Goal: Task Accomplishment & Management: Complete application form

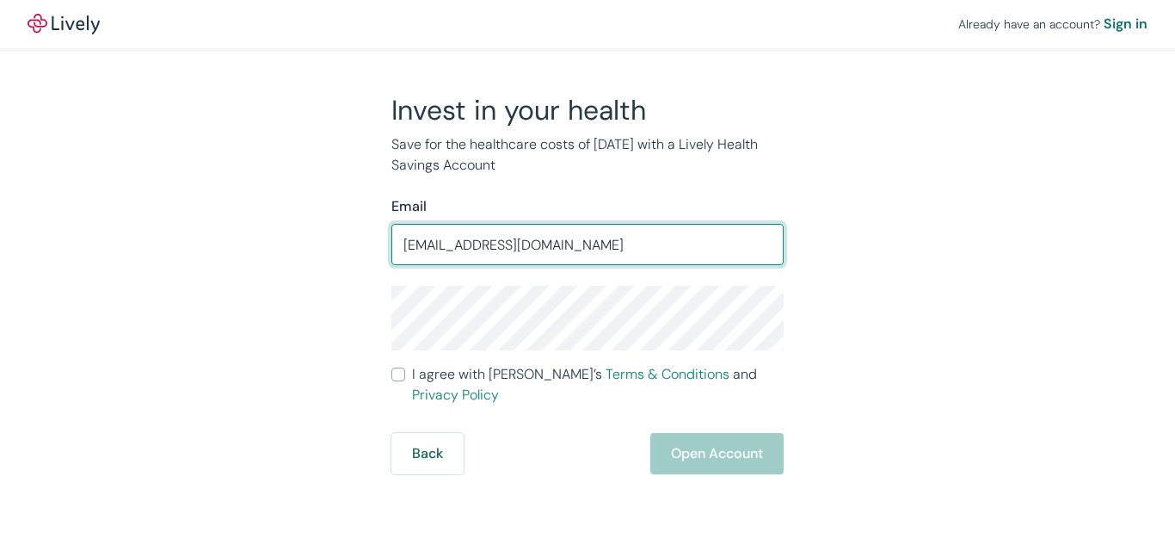
type input "[EMAIL_ADDRESS][DOMAIN_NAME]"
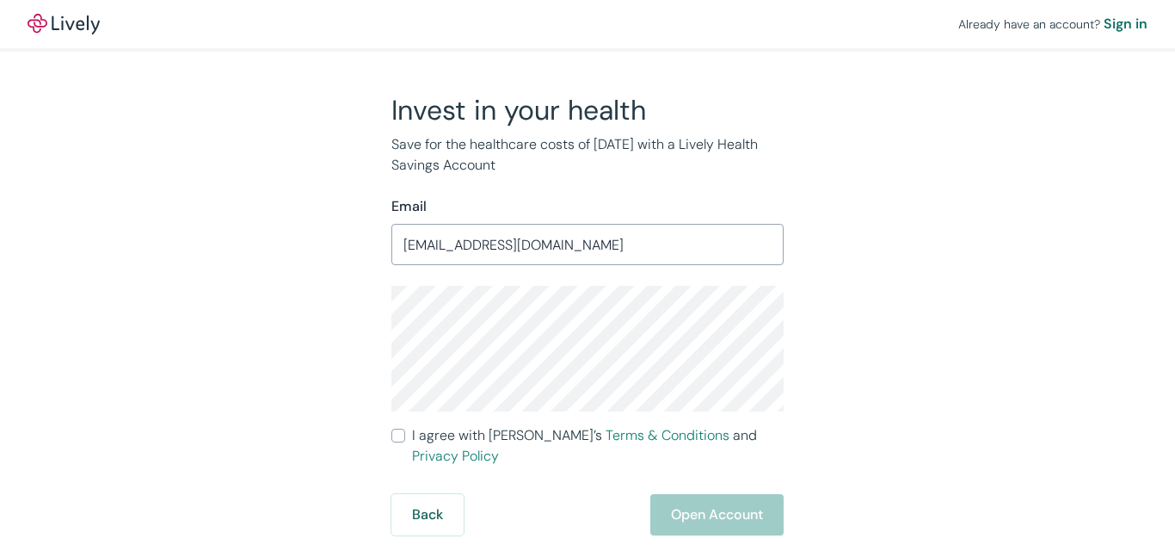
click at [393, 435] on input "I agree with Lively’s Terms & Conditions and Privacy Policy" at bounding box center [399, 436] width 14 height 14
checkbox input "true"
click at [695, 494] on button "Open Account" at bounding box center [717, 514] width 133 height 41
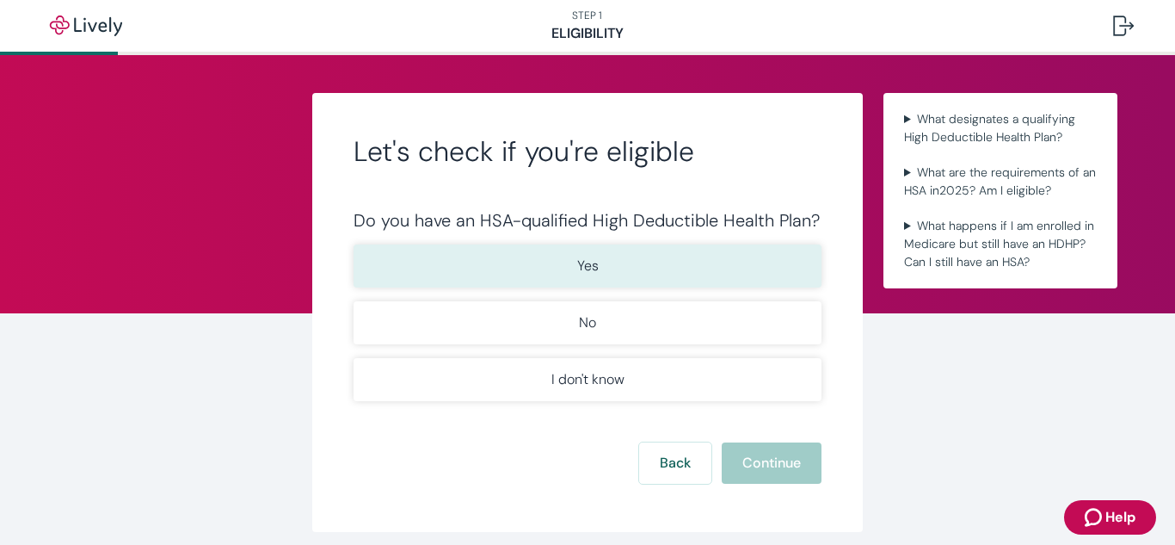
click at [586, 277] on button "Yes" at bounding box center [588, 265] width 468 height 43
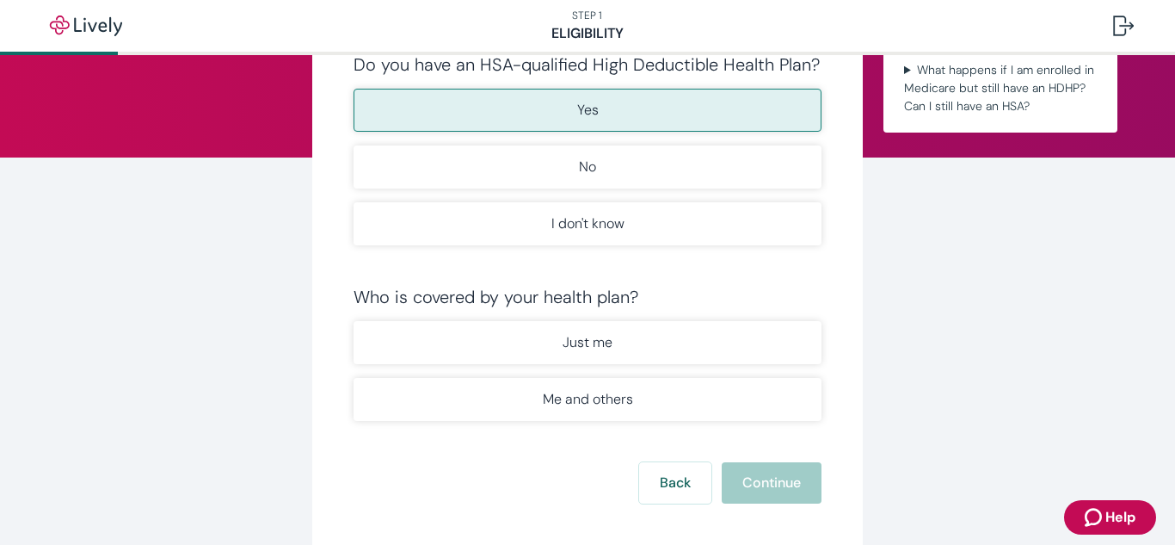
scroll to position [245, 0]
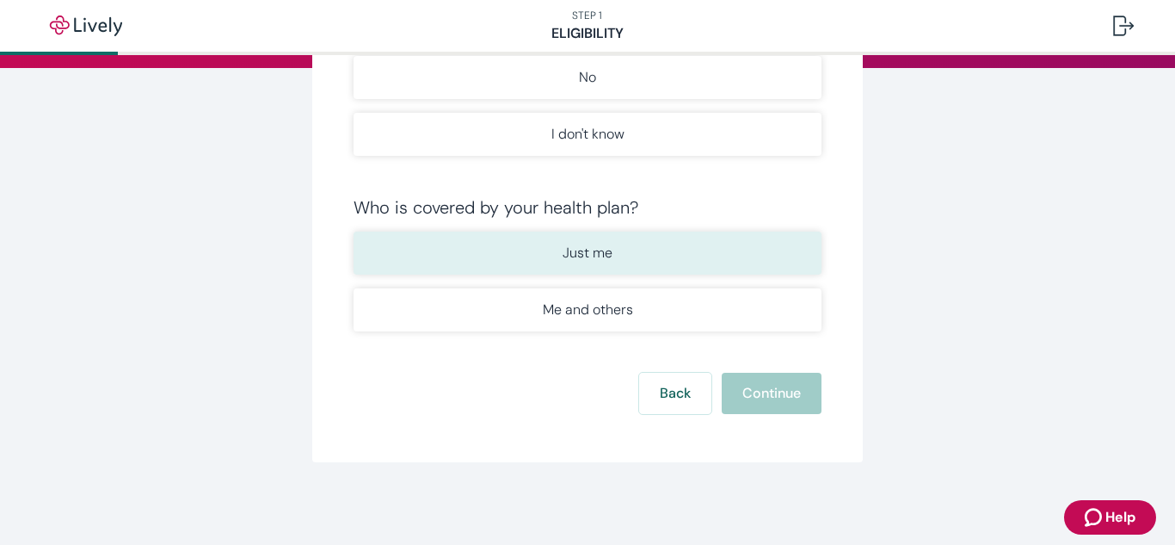
click at [589, 267] on button "Just me" at bounding box center [588, 252] width 468 height 43
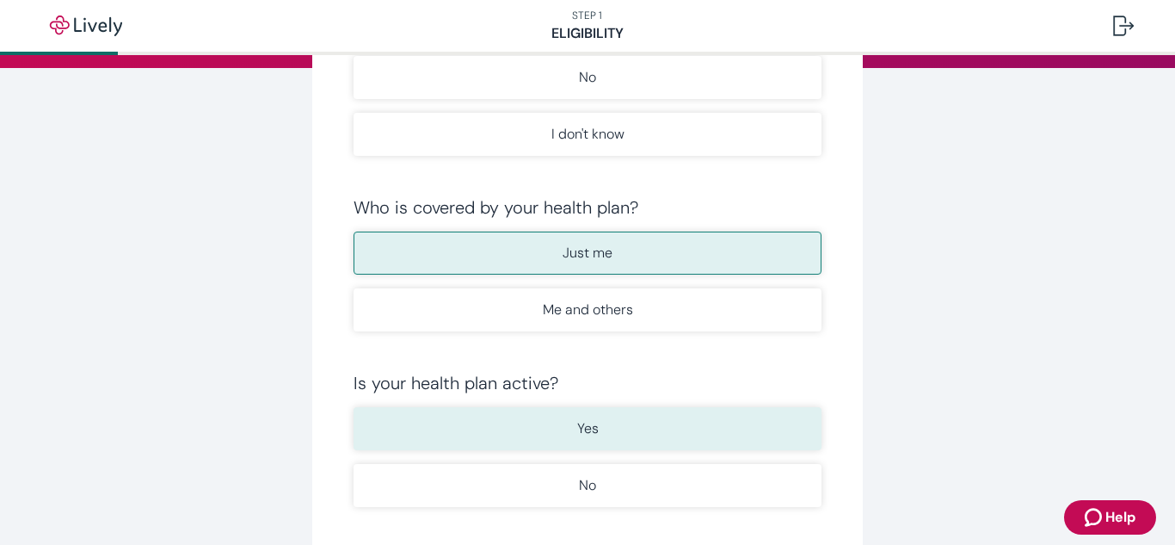
click at [633, 434] on button "Yes" at bounding box center [588, 428] width 468 height 43
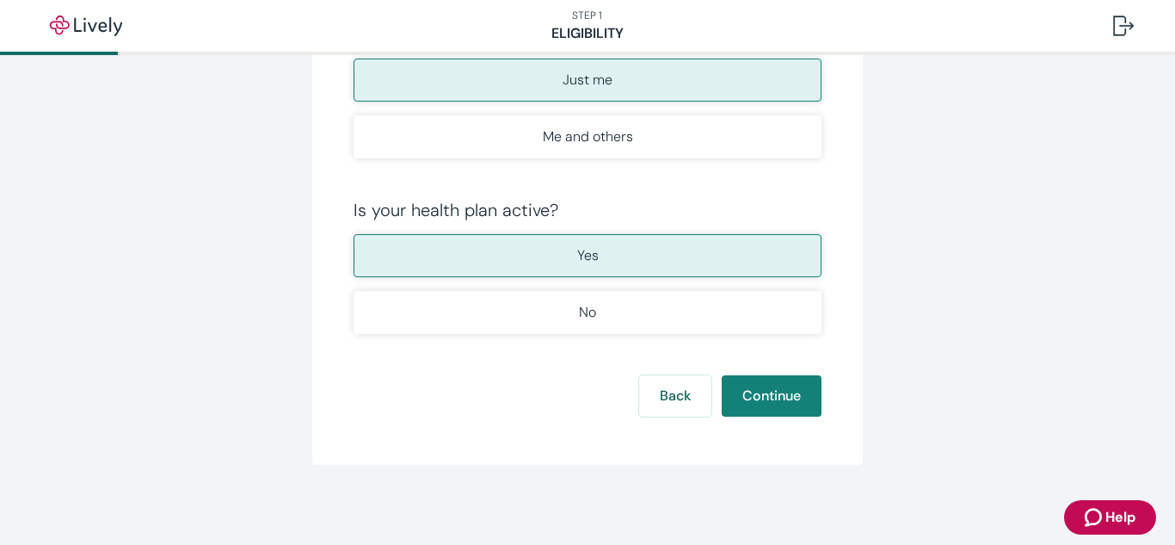
scroll to position [421, 0]
click at [737, 386] on button "Continue" at bounding box center [772, 393] width 100 height 41
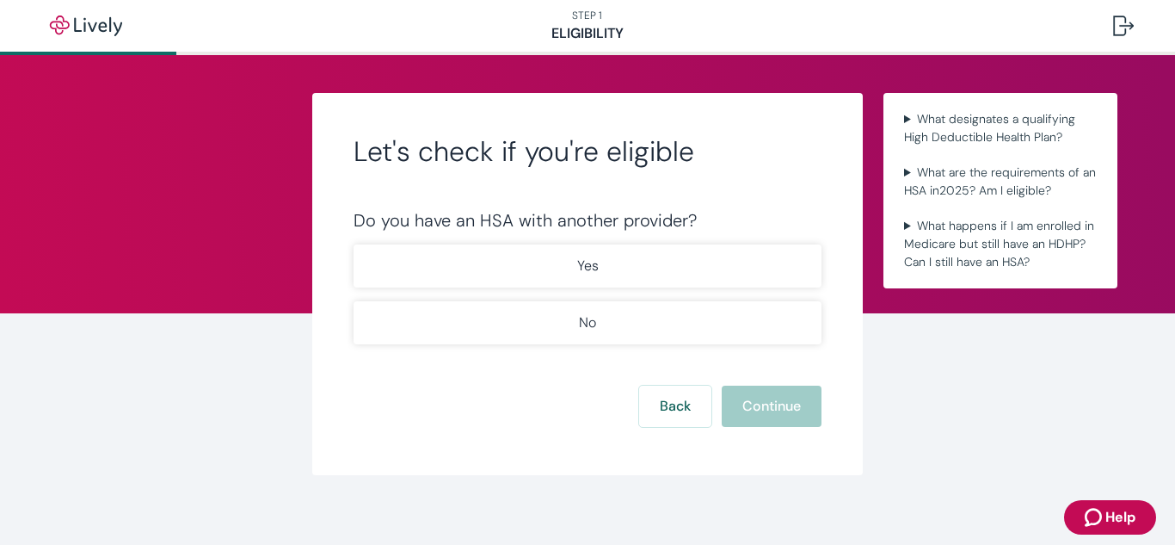
click at [615, 244] on div "Do you have an HSA with another provider? Yes No" at bounding box center [588, 277] width 468 height 134
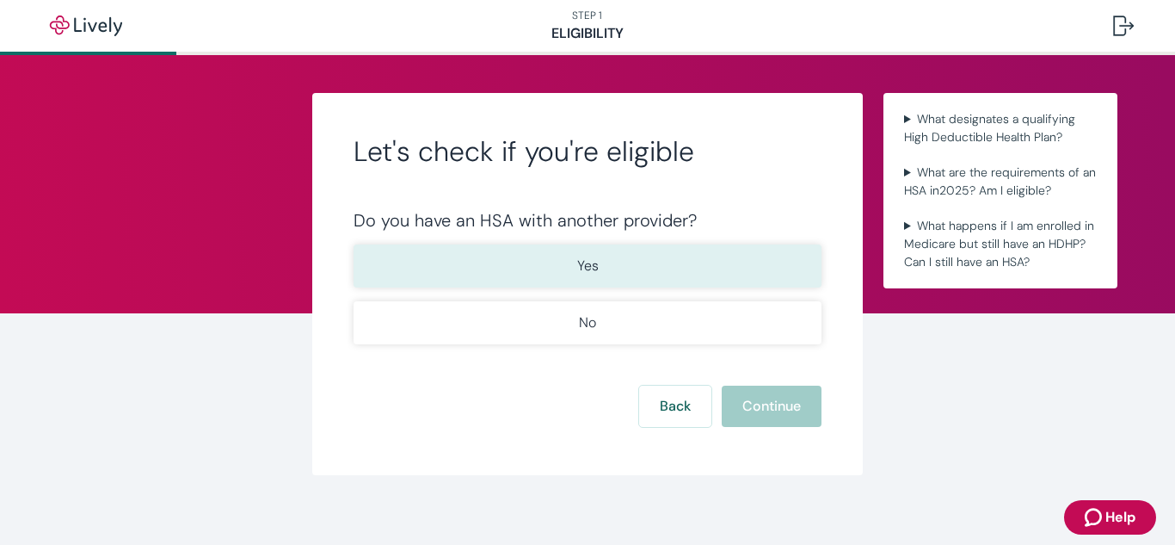
click at [617, 260] on button "Yes" at bounding box center [588, 265] width 468 height 43
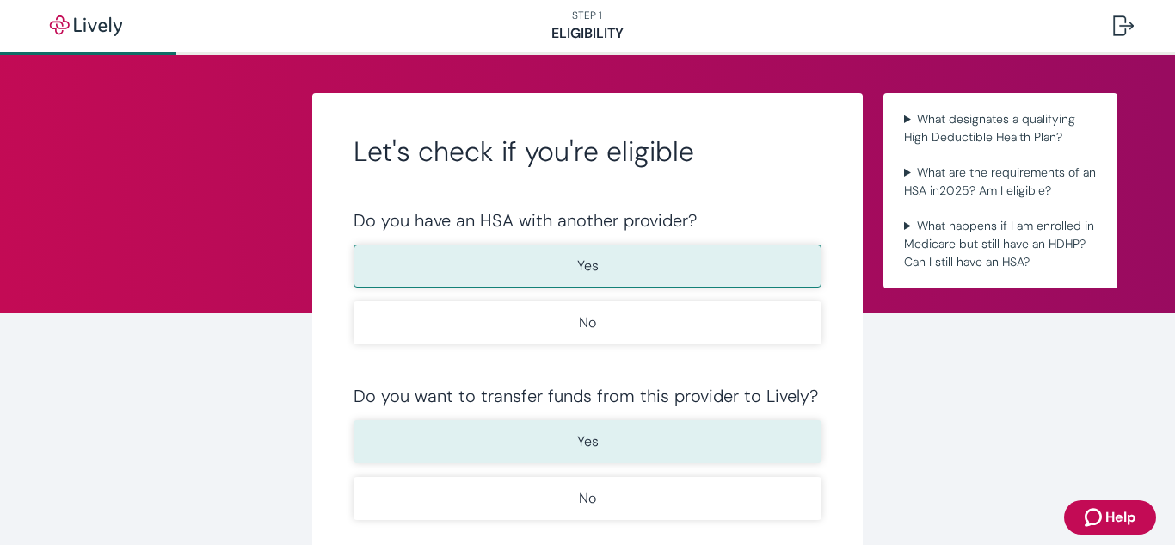
click at [664, 450] on button "Yes" at bounding box center [588, 441] width 468 height 43
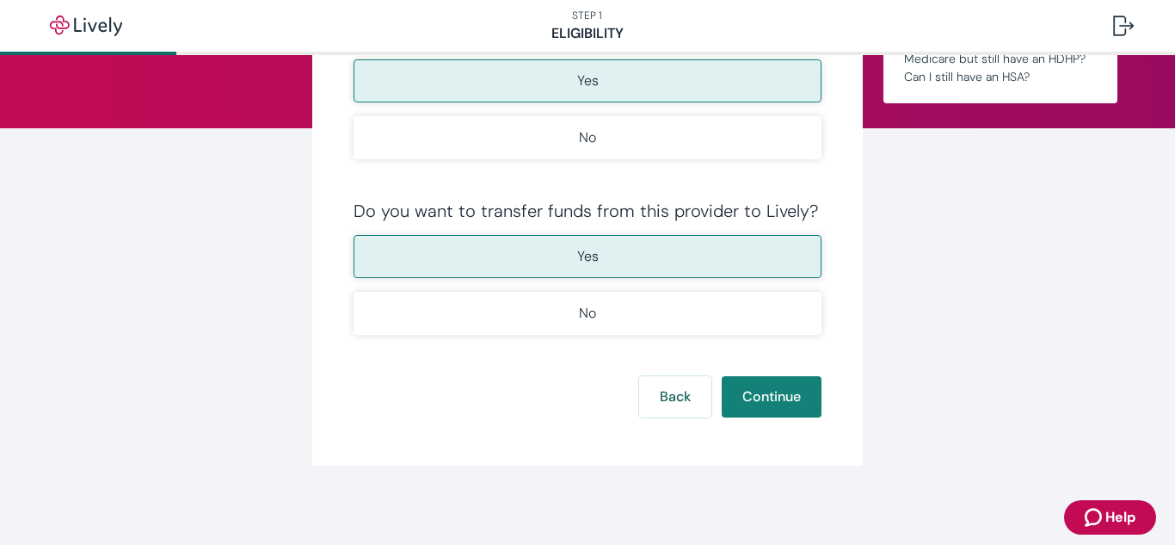
scroll to position [188, 0]
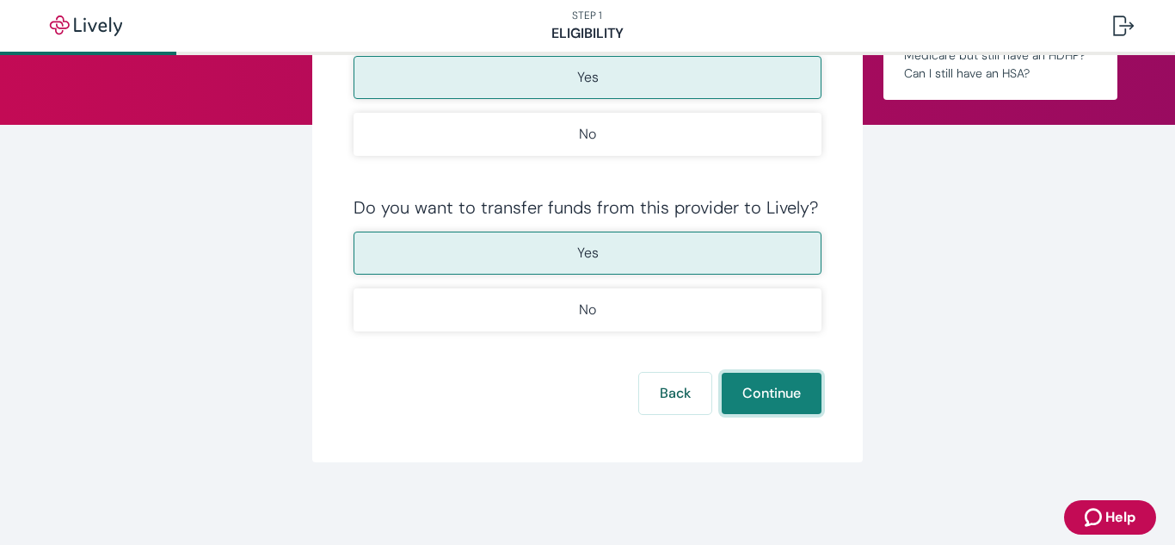
click at [751, 386] on button "Continue" at bounding box center [772, 393] width 100 height 41
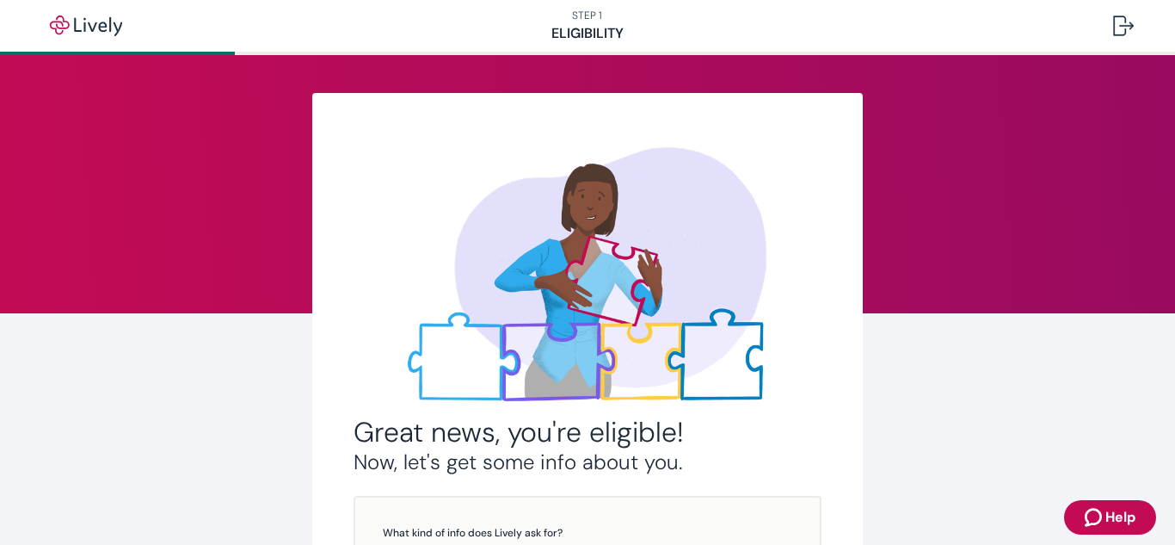
scroll to position [374, 0]
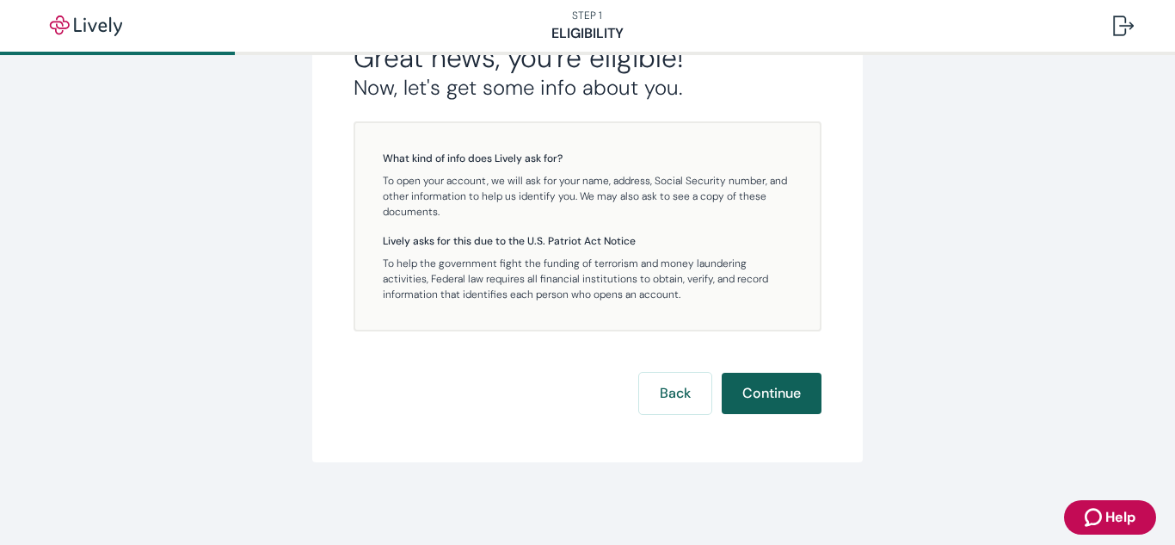
click at [747, 392] on button "Continue" at bounding box center [772, 393] width 100 height 41
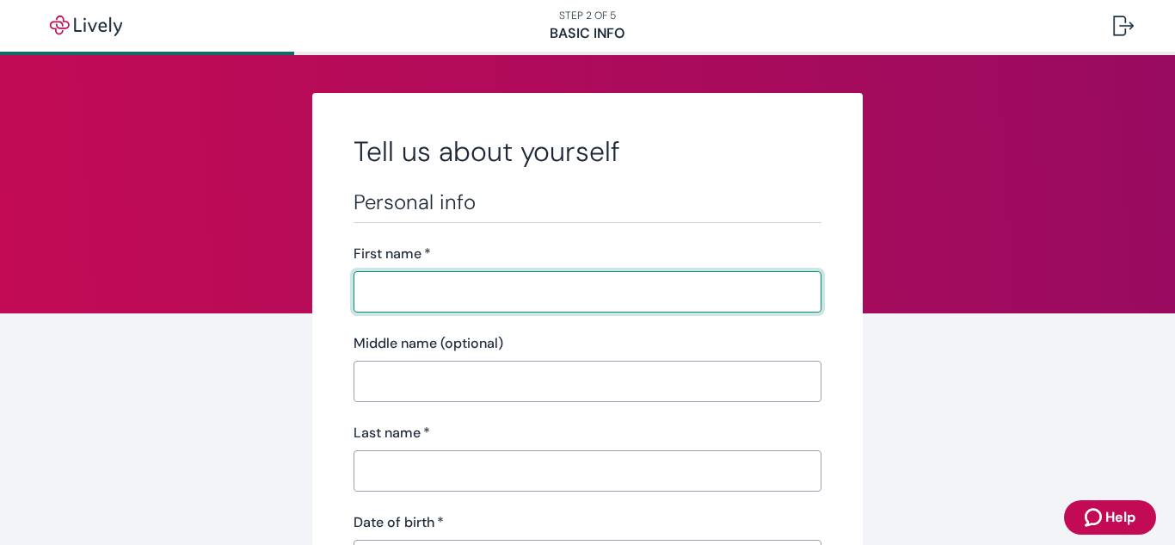
click at [565, 312] on div "​" at bounding box center [588, 291] width 468 height 41
type input "[PERSON_NAME]"
click at [522, 377] on input "Middle name (optional)" at bounding box center [588, 381] width 468 height 34
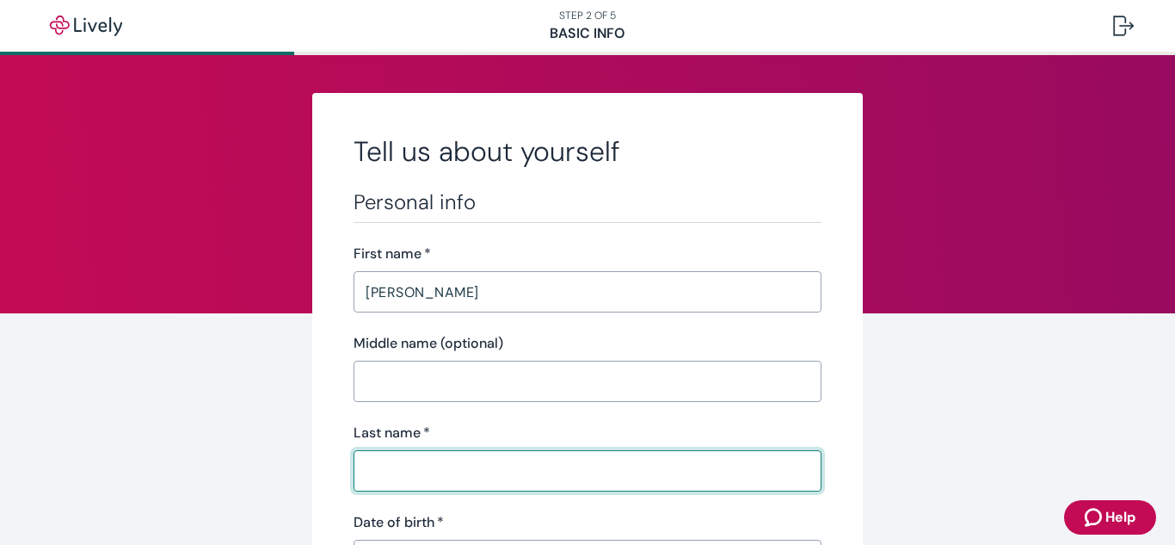
click at [520, 469] on input "Last name   *" at bounding box center [588, 470] width 468 height 34
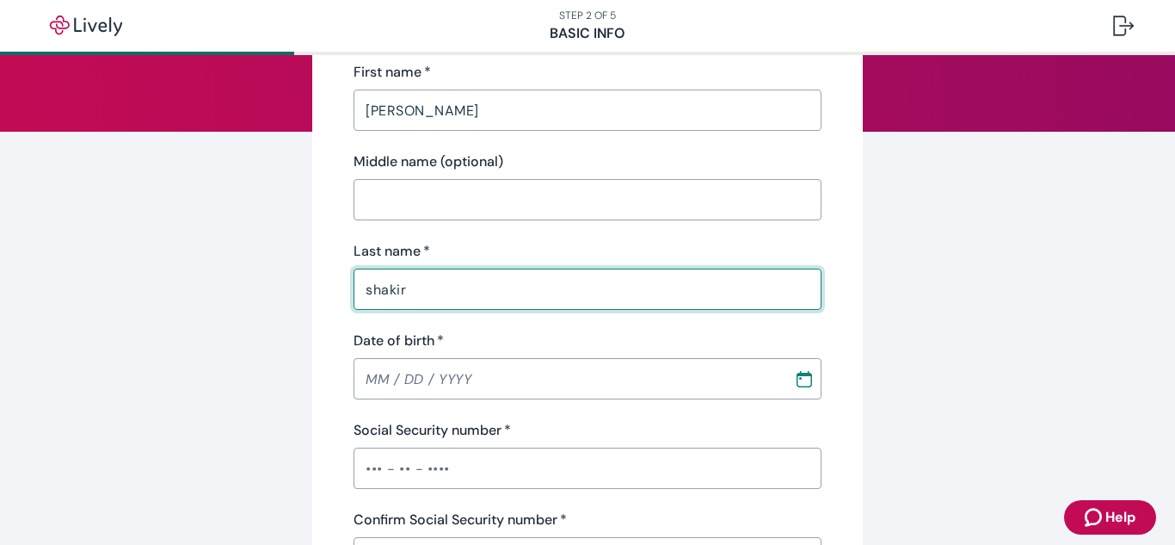
scroll to position [344, 0]
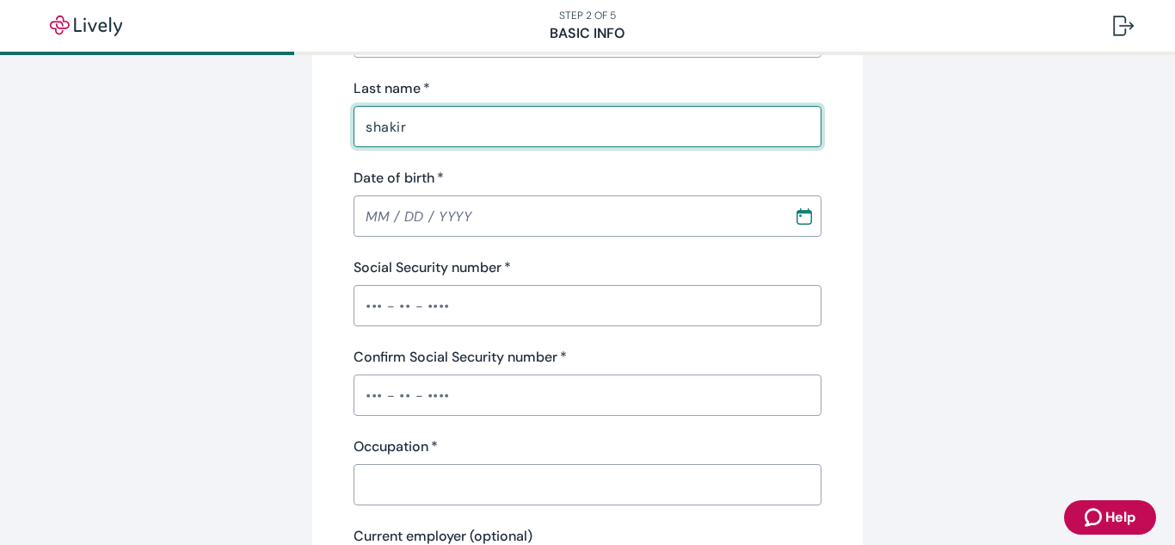
type input "shakir"
click at [530, 219] on input "Date of birth   *" at bounding box center [568, 216] width 429 height 34
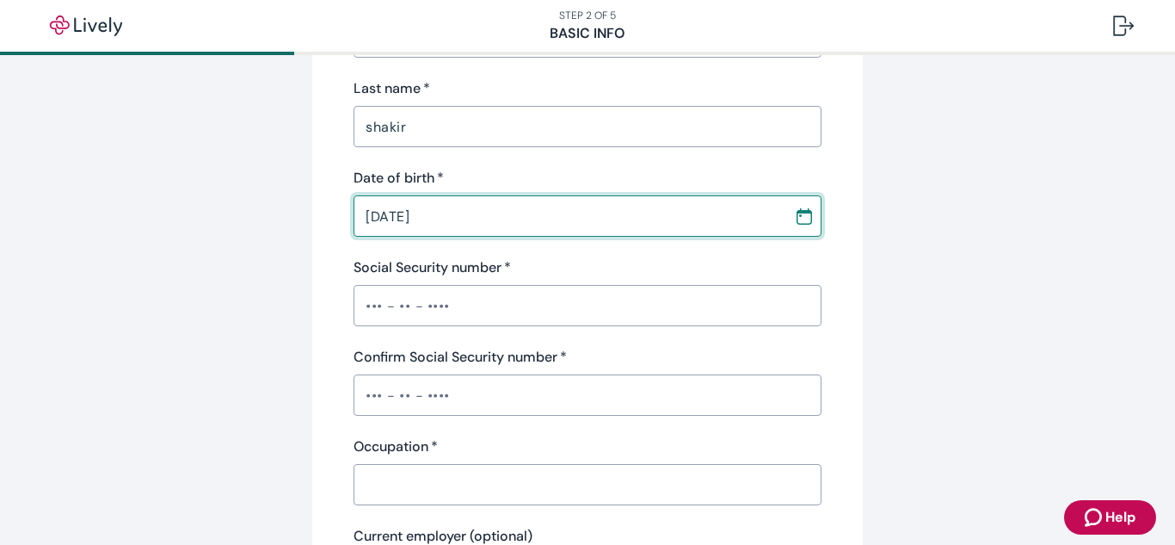
type input "[DATE]"
click at [453, 299] on input "Social Security number   *" at bounding box center [588, 305] width 468 height 34
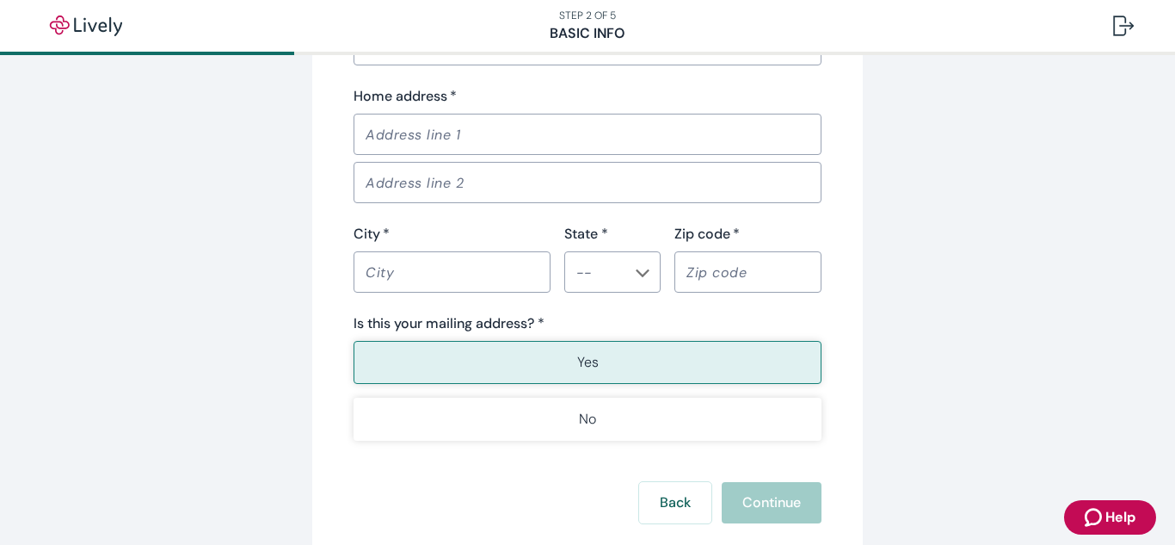
scroll to position [1237, 0]
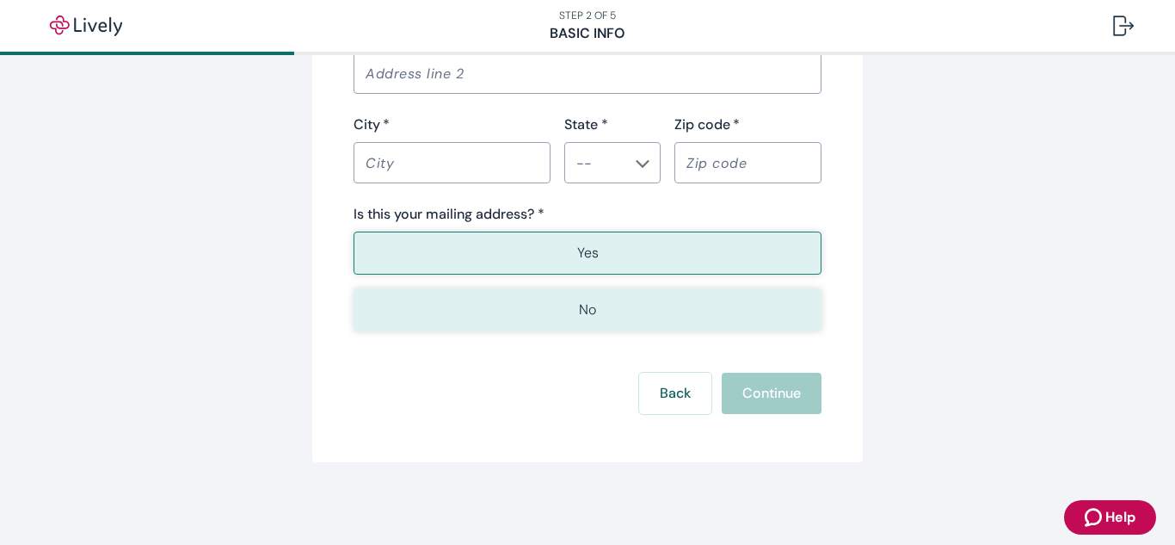
click at [479, 306] on button "No" at bounding box center [588, 309] width 468 height 43
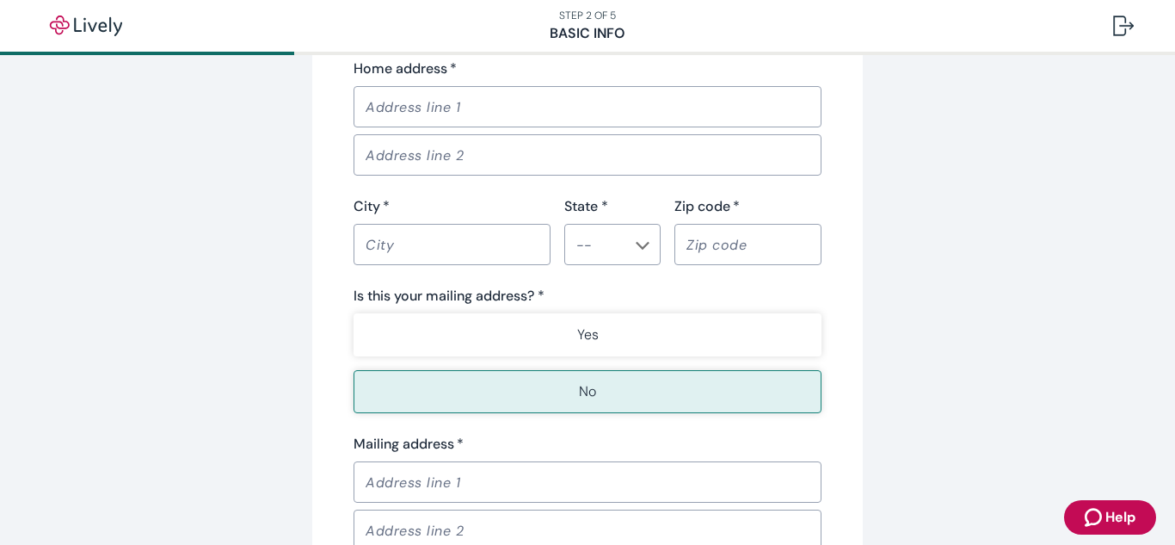
scroll to position [1173, 0]
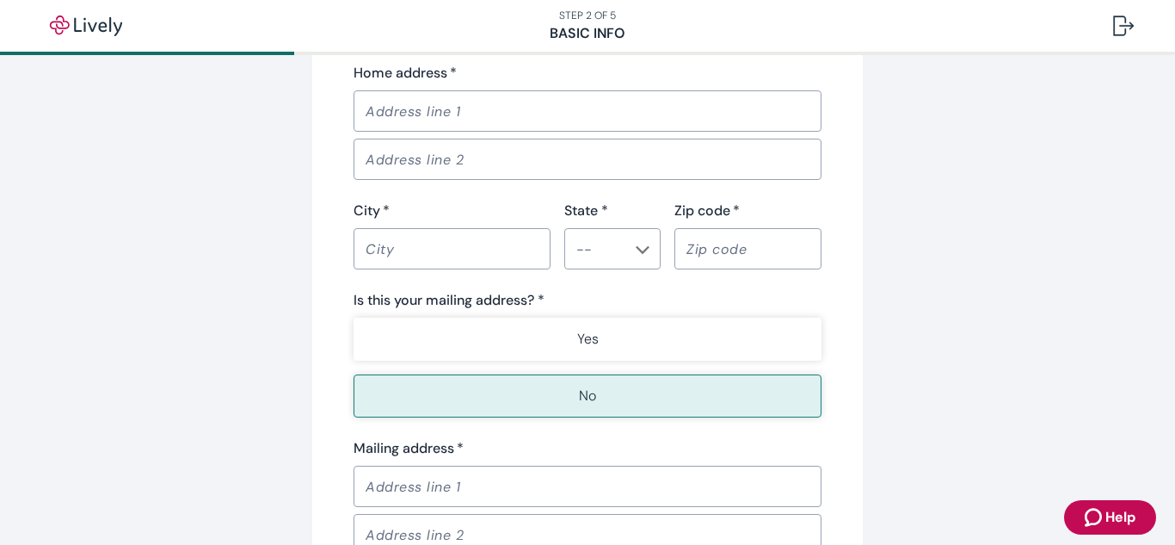
click at [533, 390] on button "No" at bounding box center [588, 395] width 468 height 43
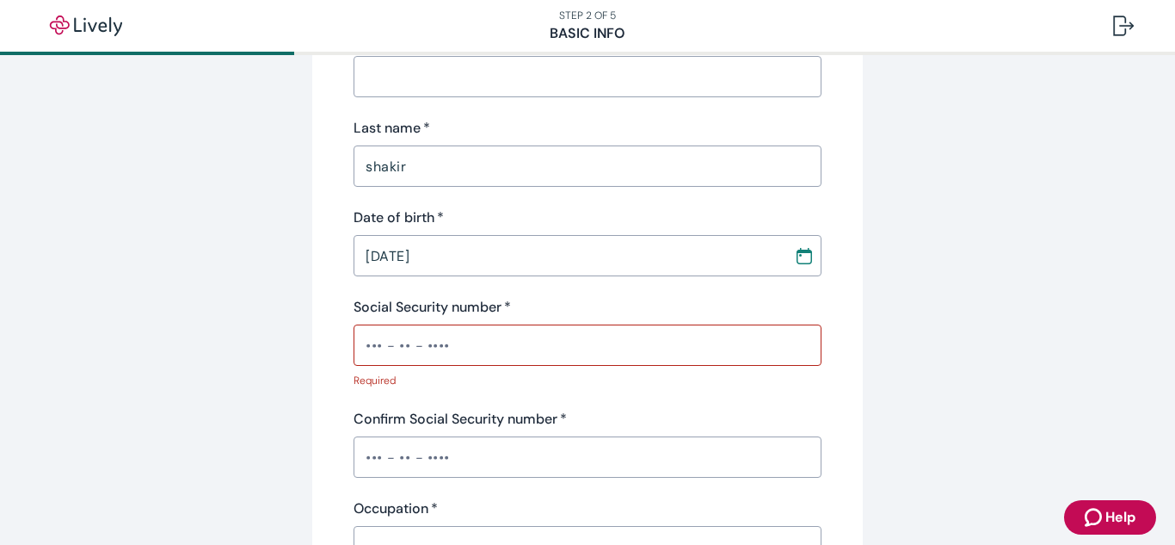
scroll to position [344, 0]
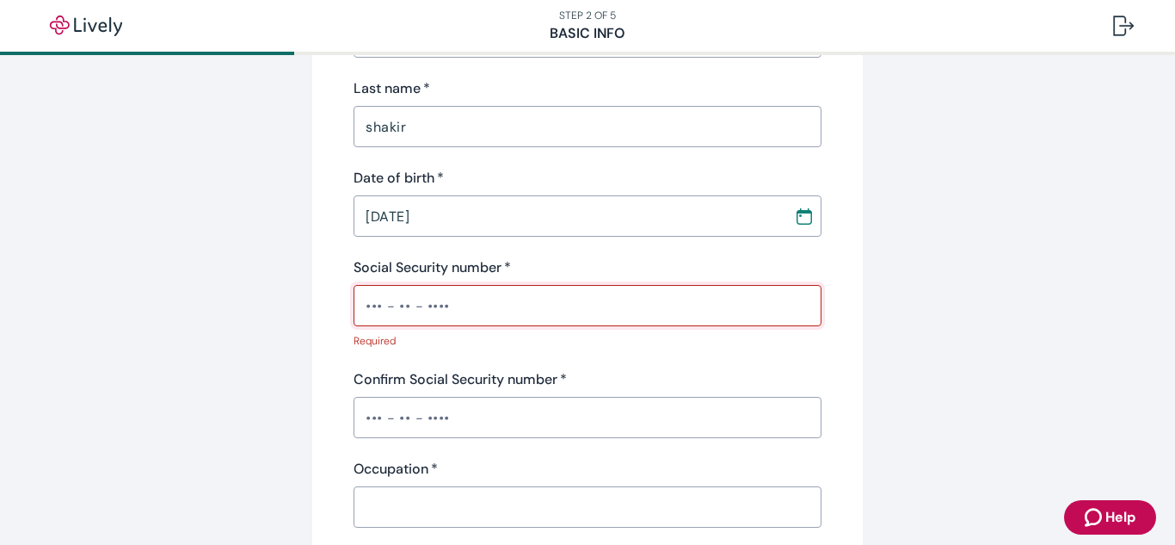
click at [465, 317] on input "Social Security number   *" at bounding box center [588, 305] width 468 height 34
click at [469, 410] on input "Confirm Social Security number   *" at bounding box center [588, 417] width 468 height 34
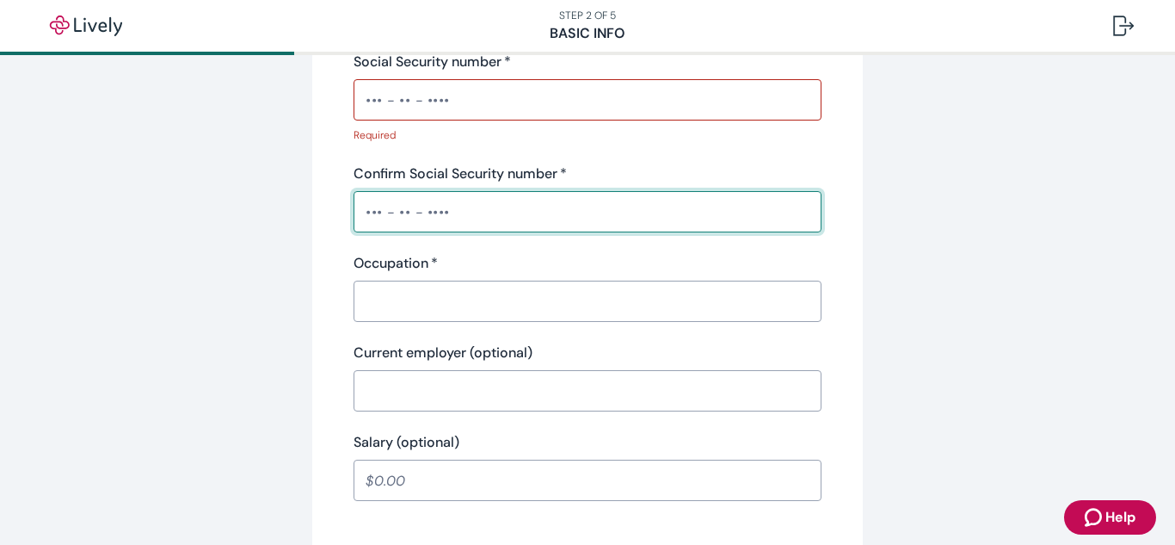
scroll to position [602, 0]
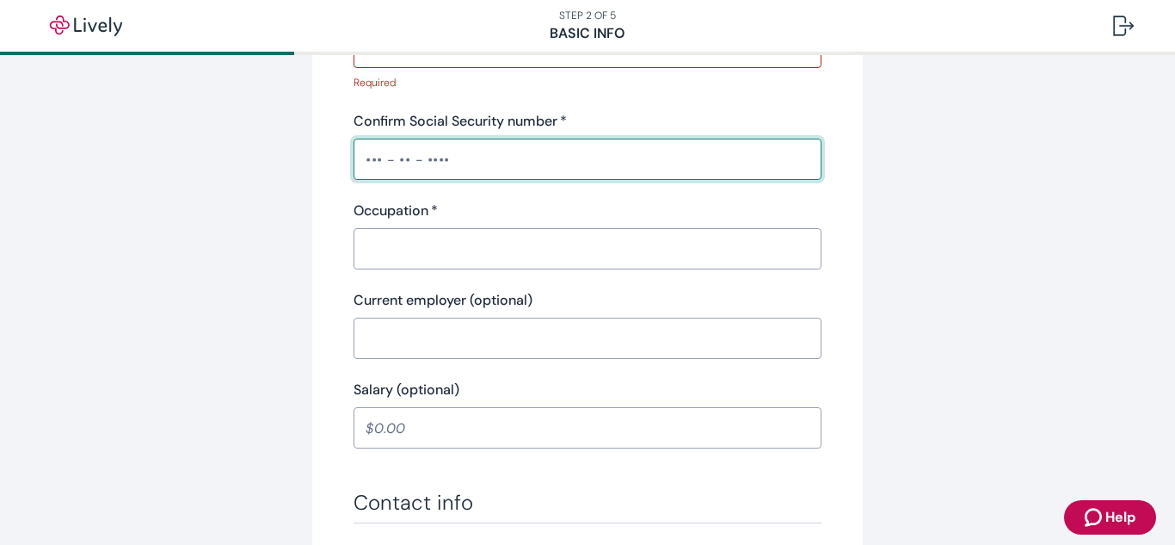
click at [423, 237] on div "Occupation   * ​" at bounding box center [588, 235] width 468 height 69
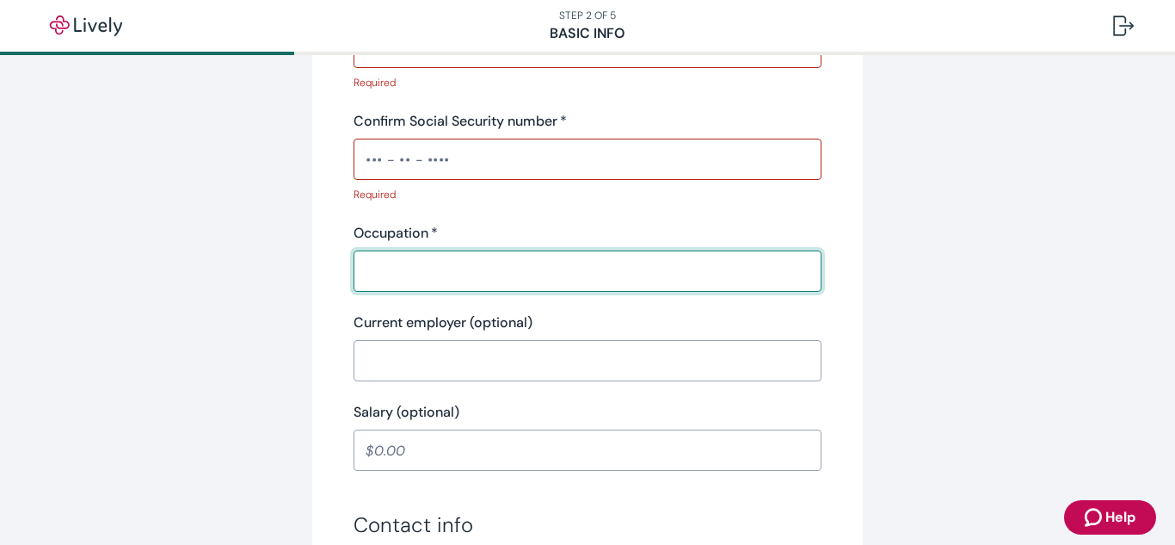
click at [436, 368] on input "Current employer (optional)" at bounding box center [588, 360] width 468 height 34
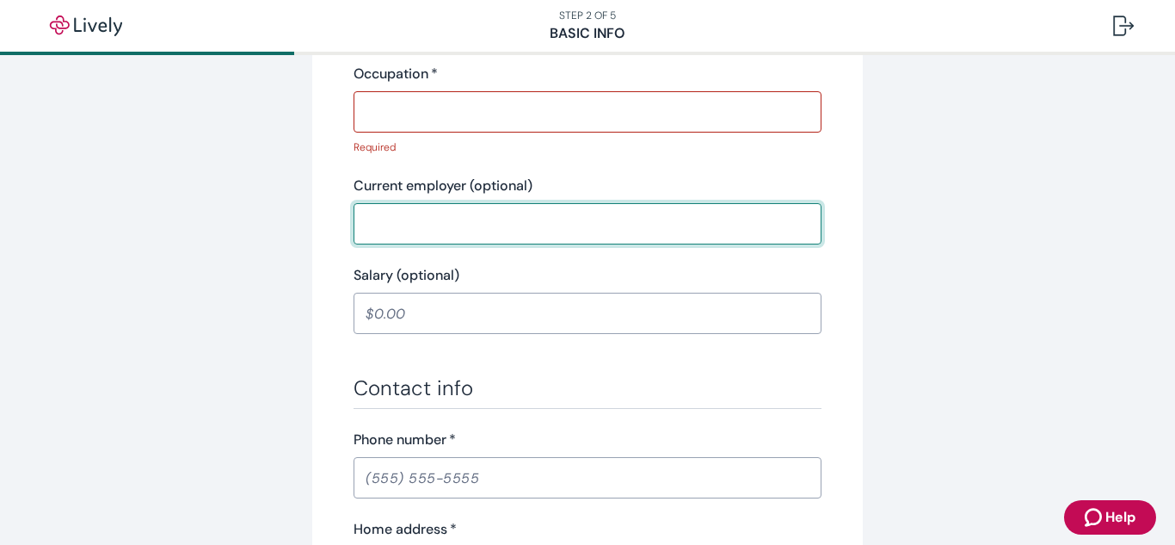
scroll to position [774, 0]
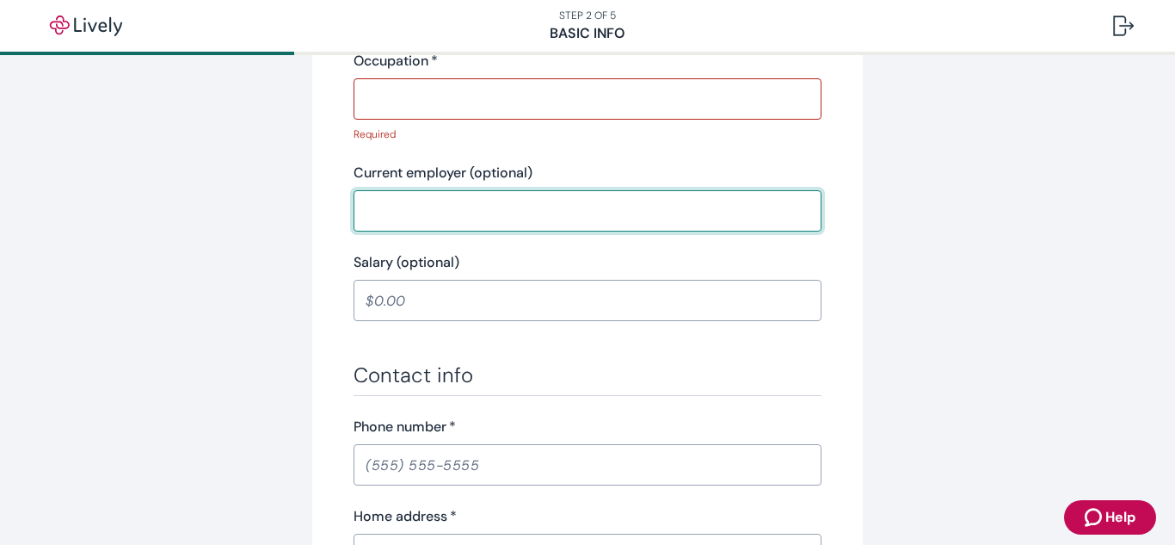
click at [430, 312] on input "Salary (optional)" at bounding box center [588, 300] width 468 height 34
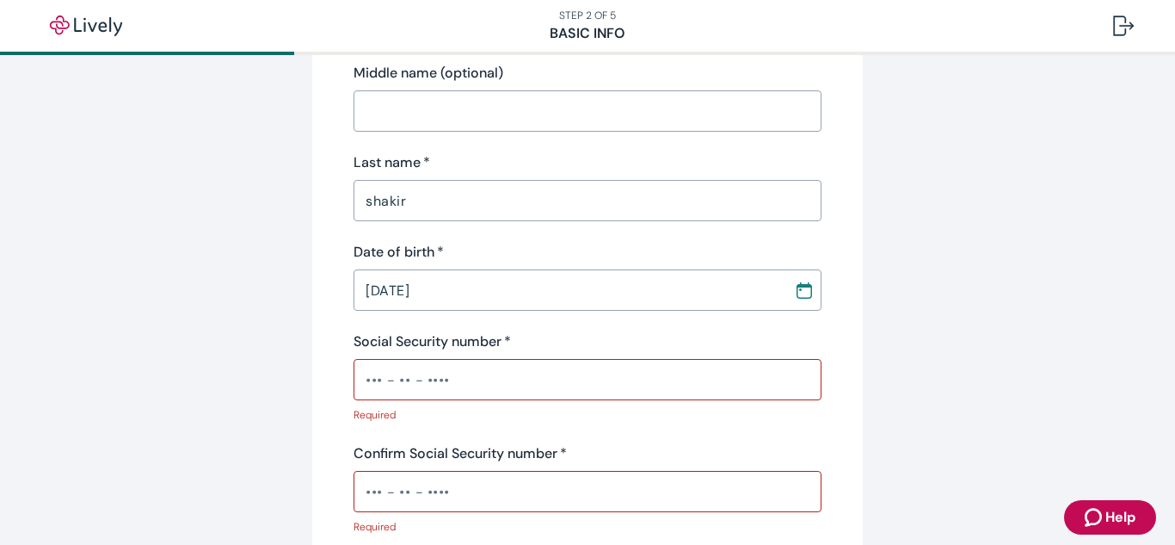
scroll to position [0, 0]
